Goal: Task Accomplishment & Management: Complete application form

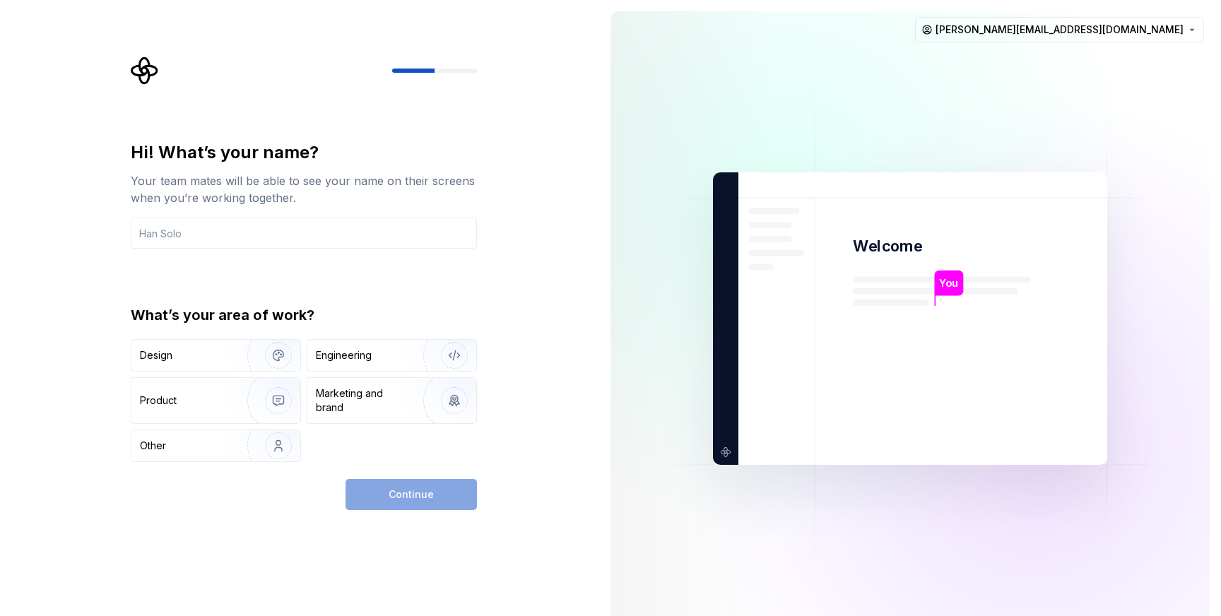
click at [1073, 93] on img at bounding box center [910, 319] width 572 height 668
click at [176, 231] on input "text" at bounding box center [304, 233] width 346 height 31
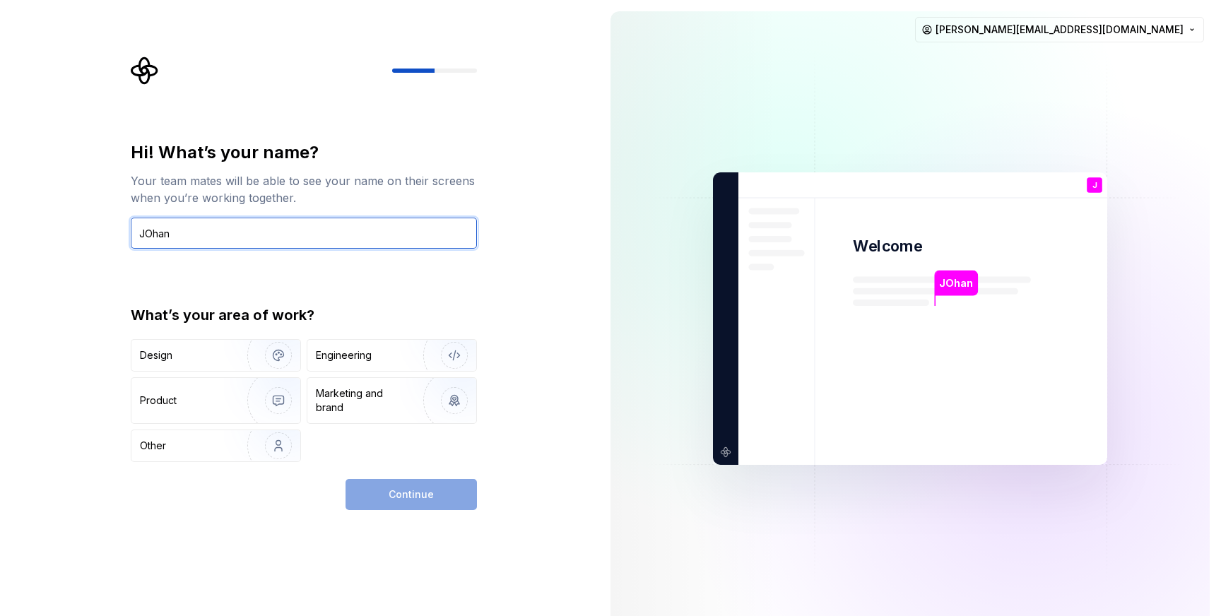
click at [293, 228] on input "JOhan" at bounding box center [304, 233] width 346 height 31
type input "Johan"
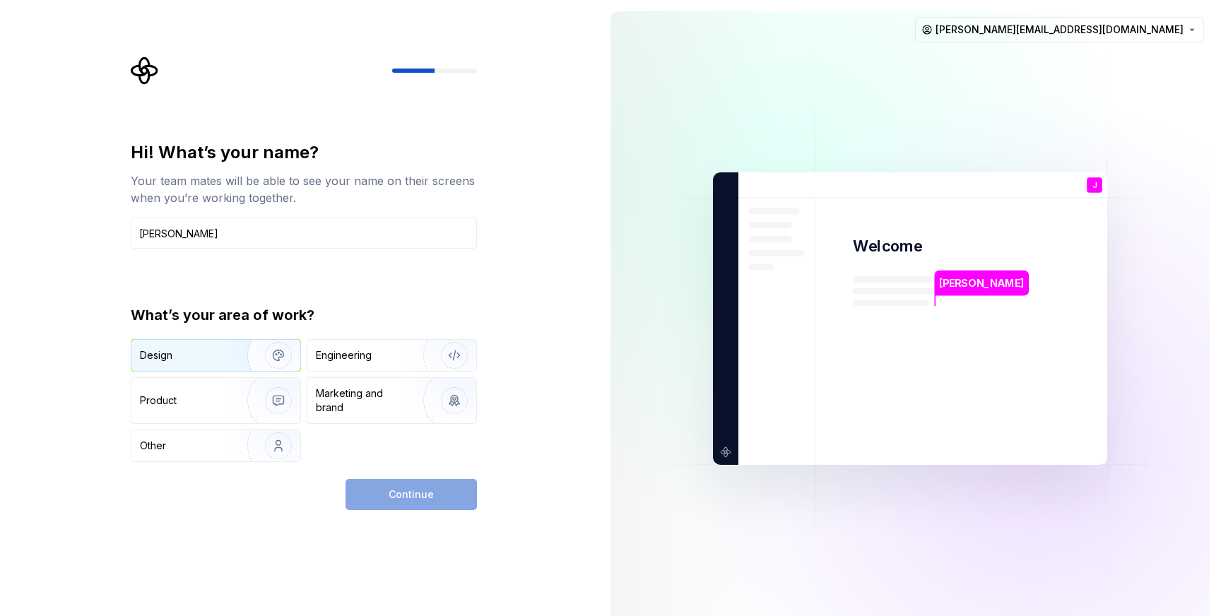
click at [194, 362] on div "Design" at bounding box center [184, 355] width 89 height 14
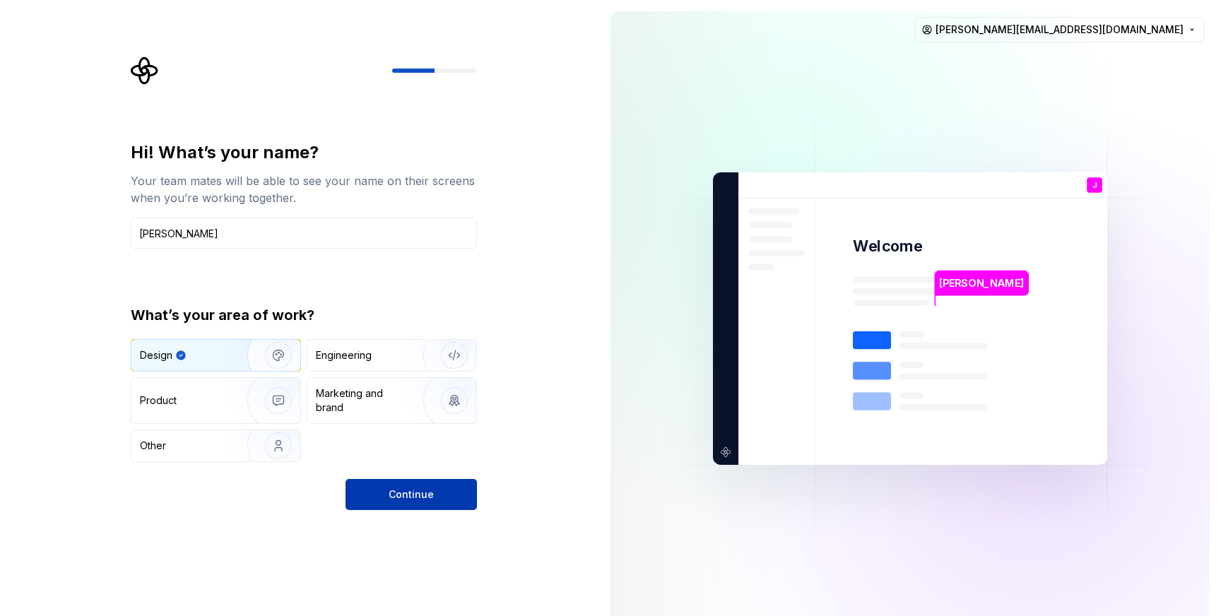
click at [389, 487] on button "Continue" at bounding box center [411, 494] width 131 height 31
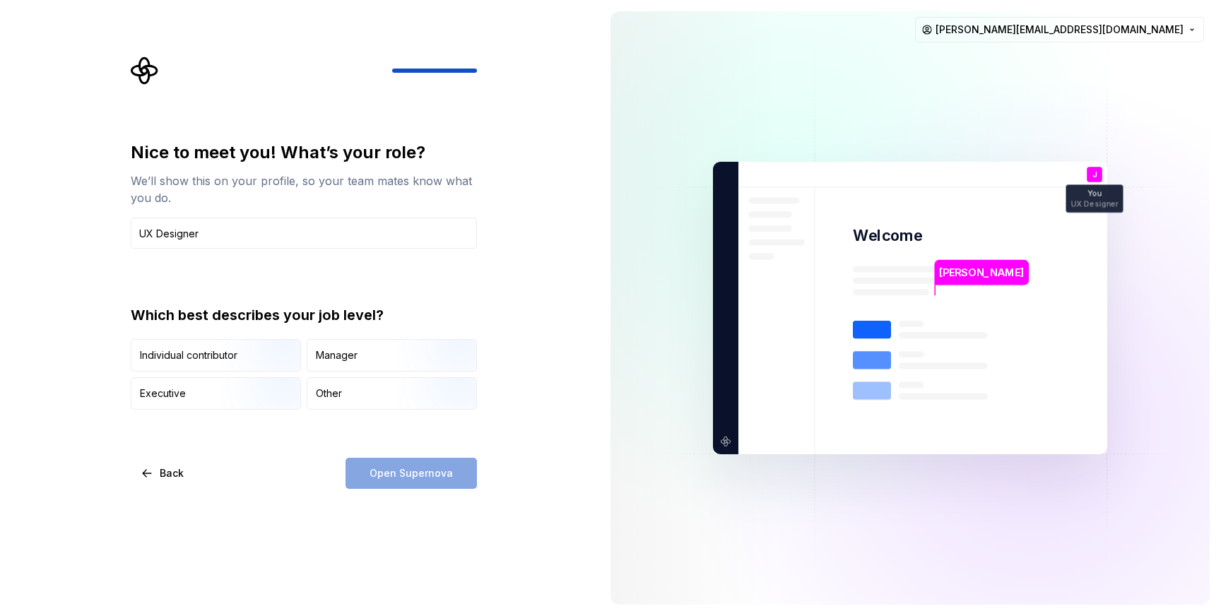
type input "UX Designer"
drag, startPoint x: 441, startPoint y: 477, endPoint x: 225, endPoint y: 478, distance: 216.2
click at [220, 479] on div "Back Open Supernova" at bounding box center [304, 473] width 346 height 31
click at [150, 350] on div "Individual contributor" at bounding box center [189, 355] width 98 height 14
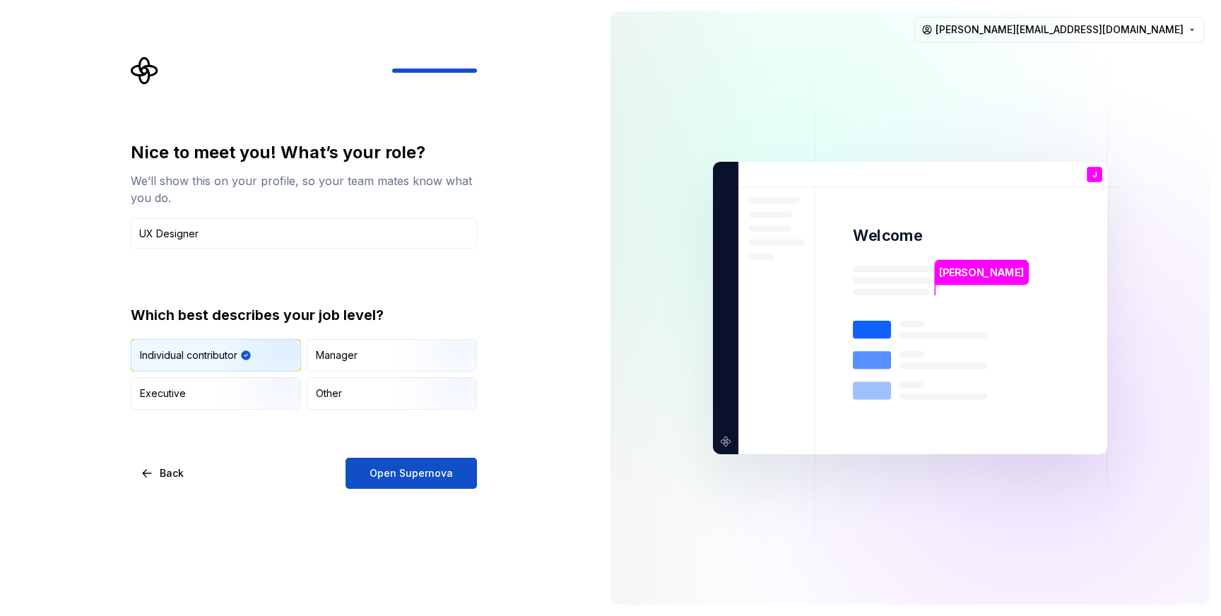
drag, startPoint x: 428, startPoint y: 474, endPoint x: 254, endPoint y: 471, distance: 173.8
click at [427, 474] on span "Open Supernova" at bounding box center [411, 473] width 83 height 14
